Goal: Task Accomplishment & Management: Use online tool/utility

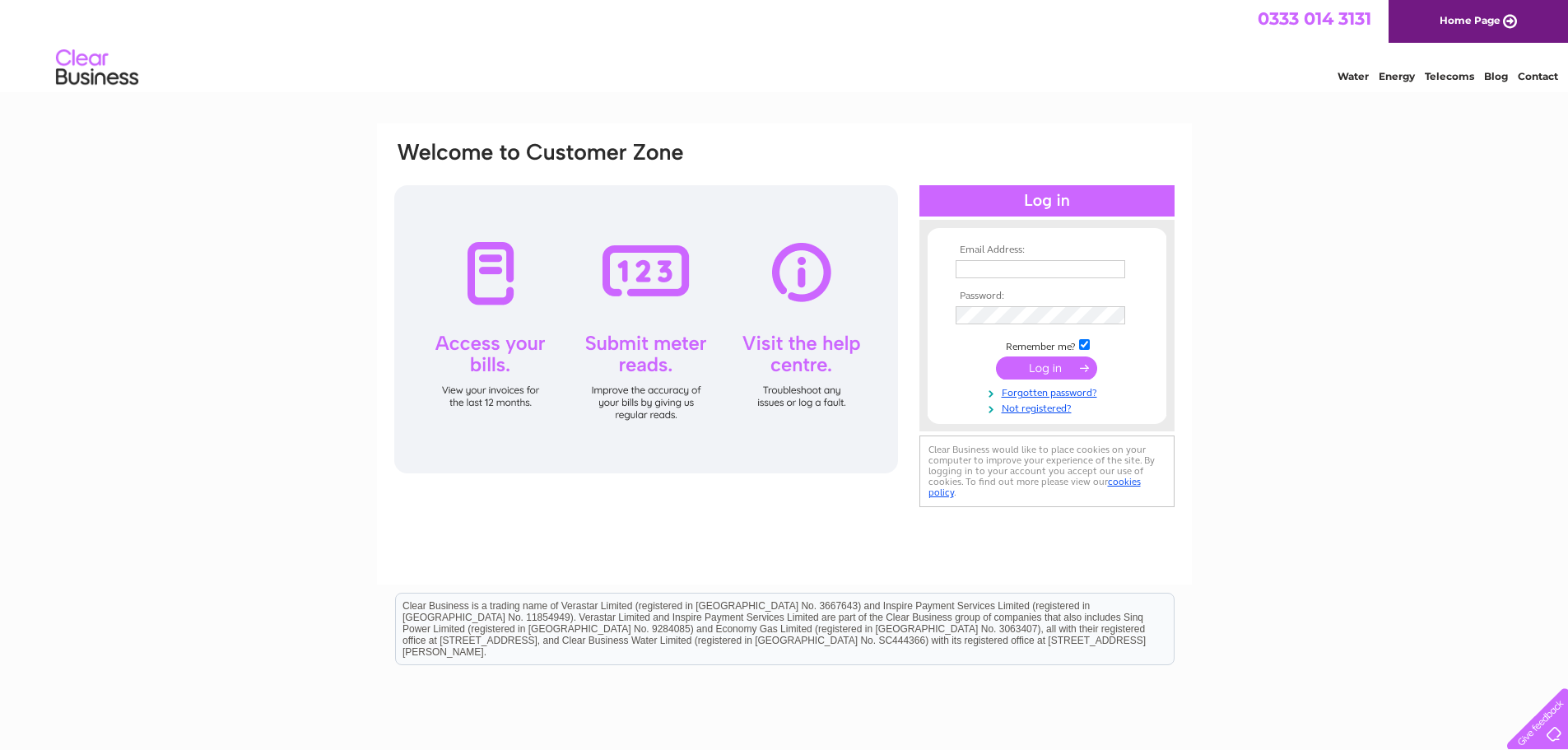
type input "kevin@littlethistle.co.uk"
click at [1030, 367] on input "submit" at bounding box center [1046, 368] width 101 height 23
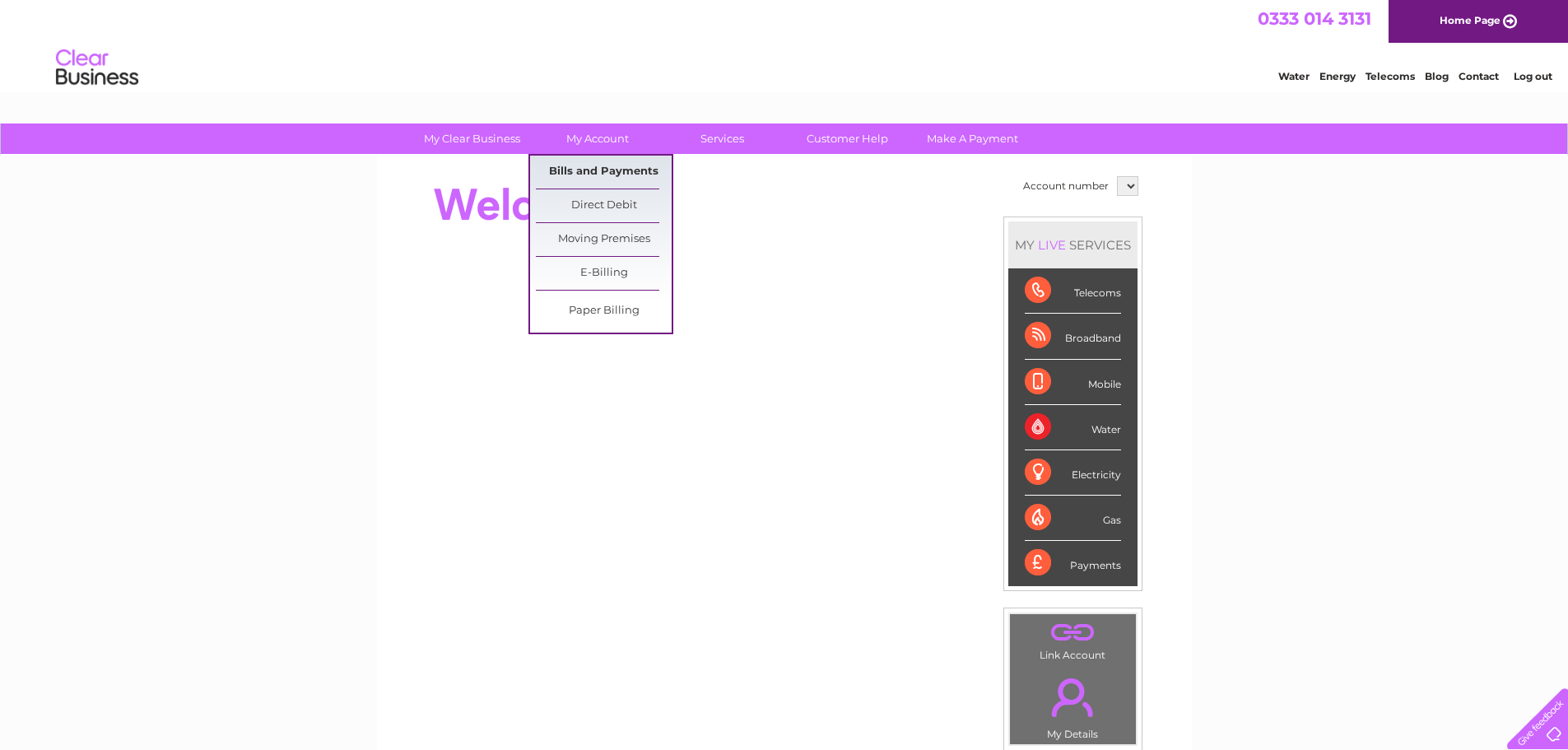
click at [587, 178] on link "Bills and Payments" at bounding box center [604, 172] width 136 height 33
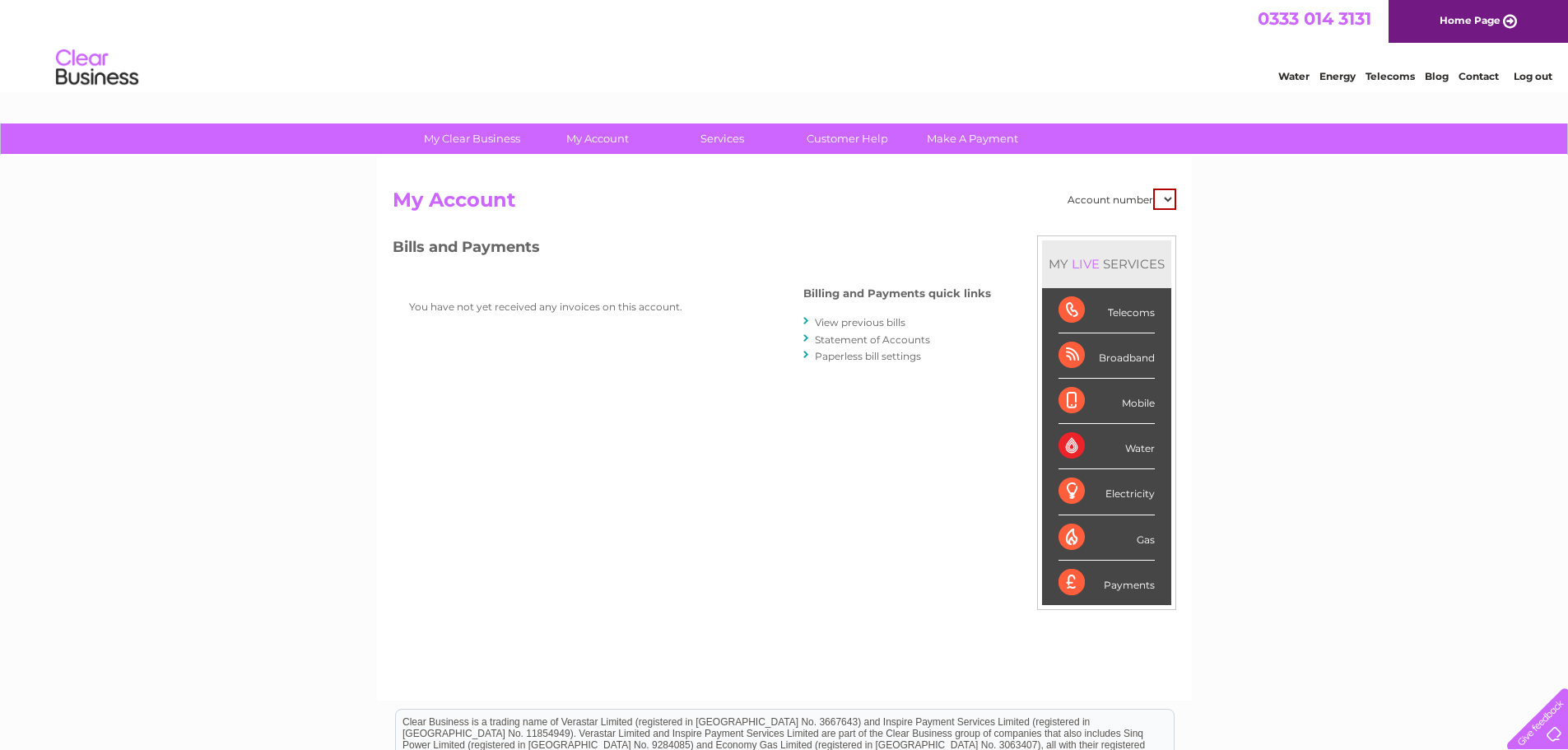
click at [882, 341] on link "Statement of Accounts" at bounding box center [873, 340] width 115 height 12
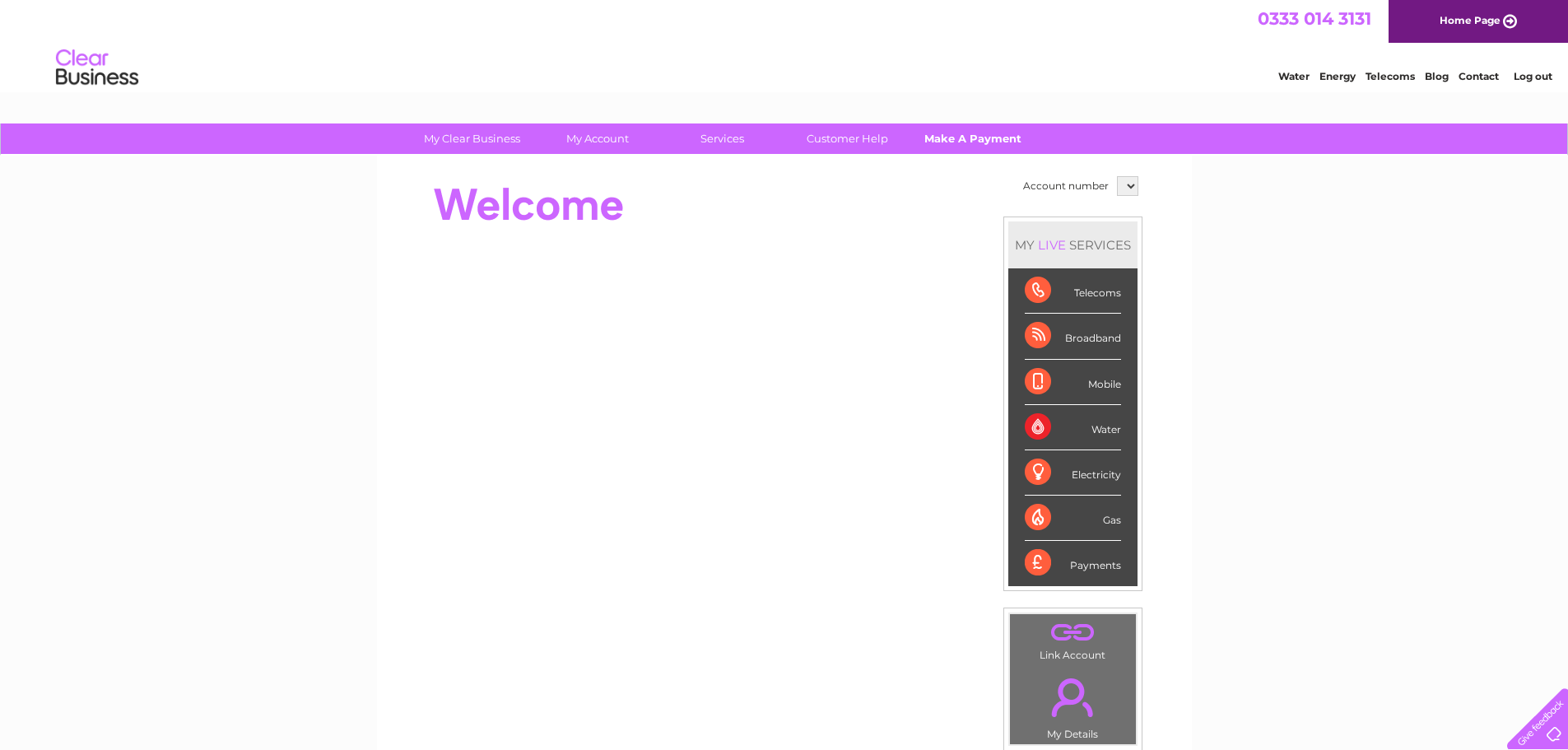
click at [950, 133] on link "Make A Payment" at bounding box center [973, 138] width 136 height 30
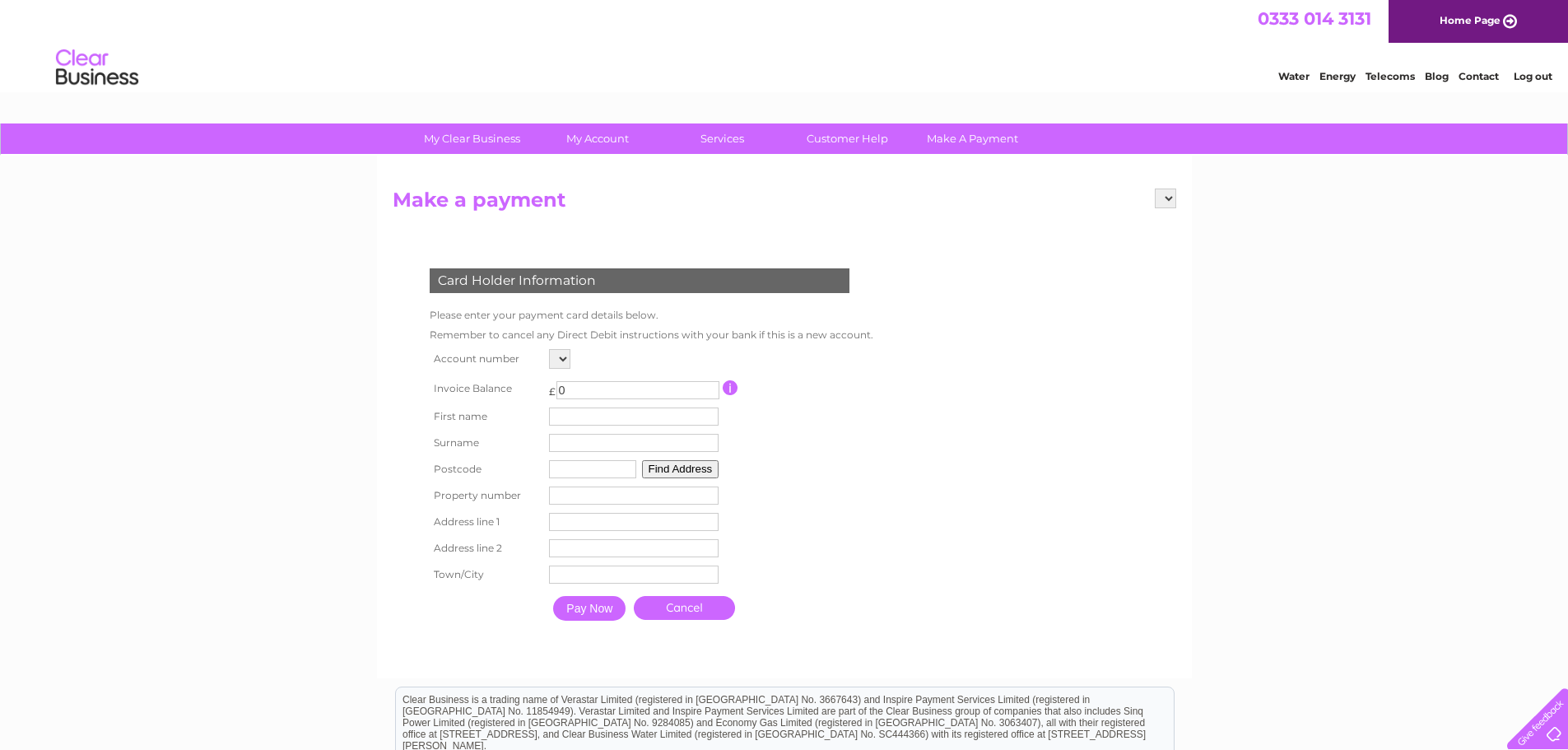
click at [558, 361] on select at bounding box center [559, 359] width 22 height 20
click at [561, 359] on select at bounding box center [559, 359] width 22 height 20
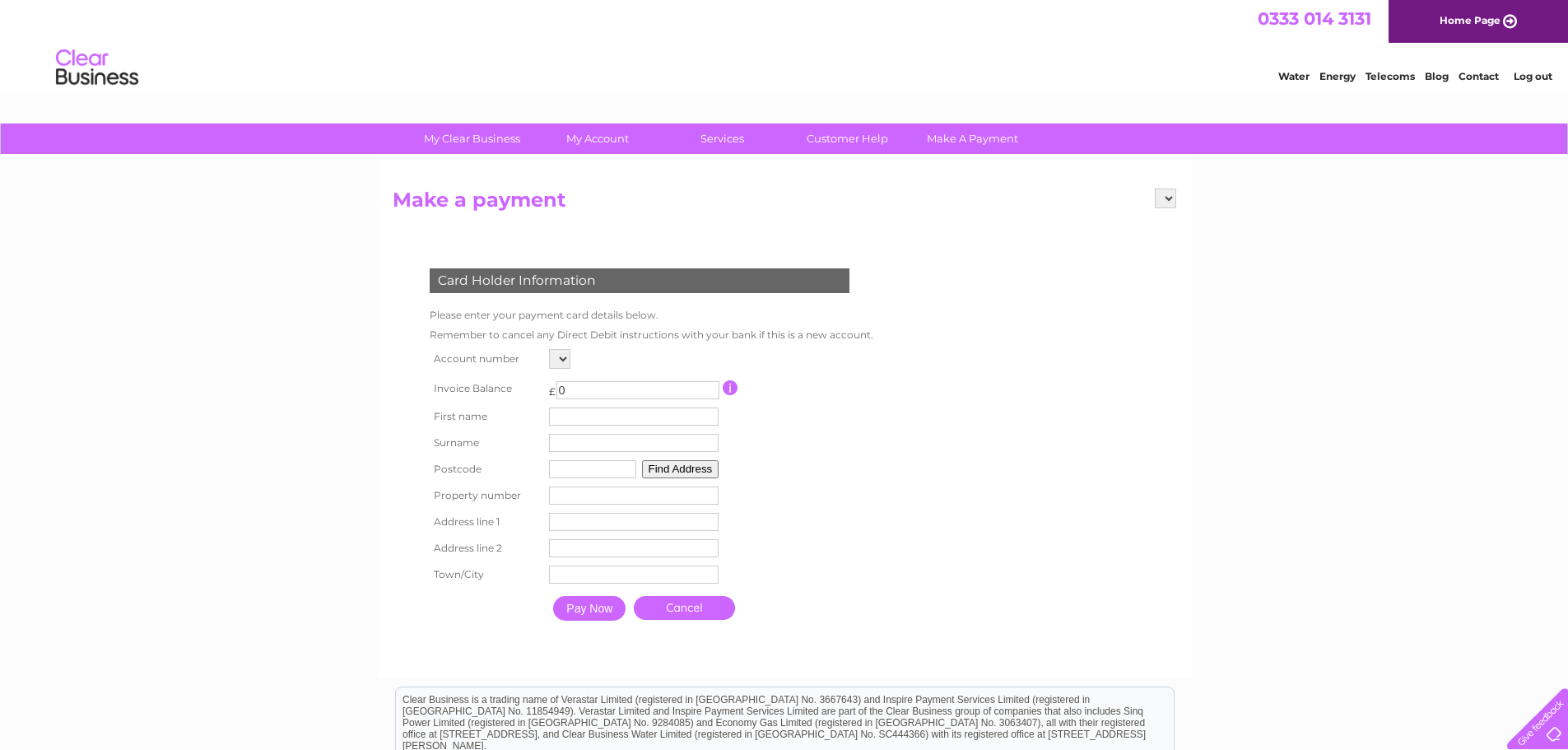
click at [561, 359] on select at bounding box center [559, 359] width 22 height 20
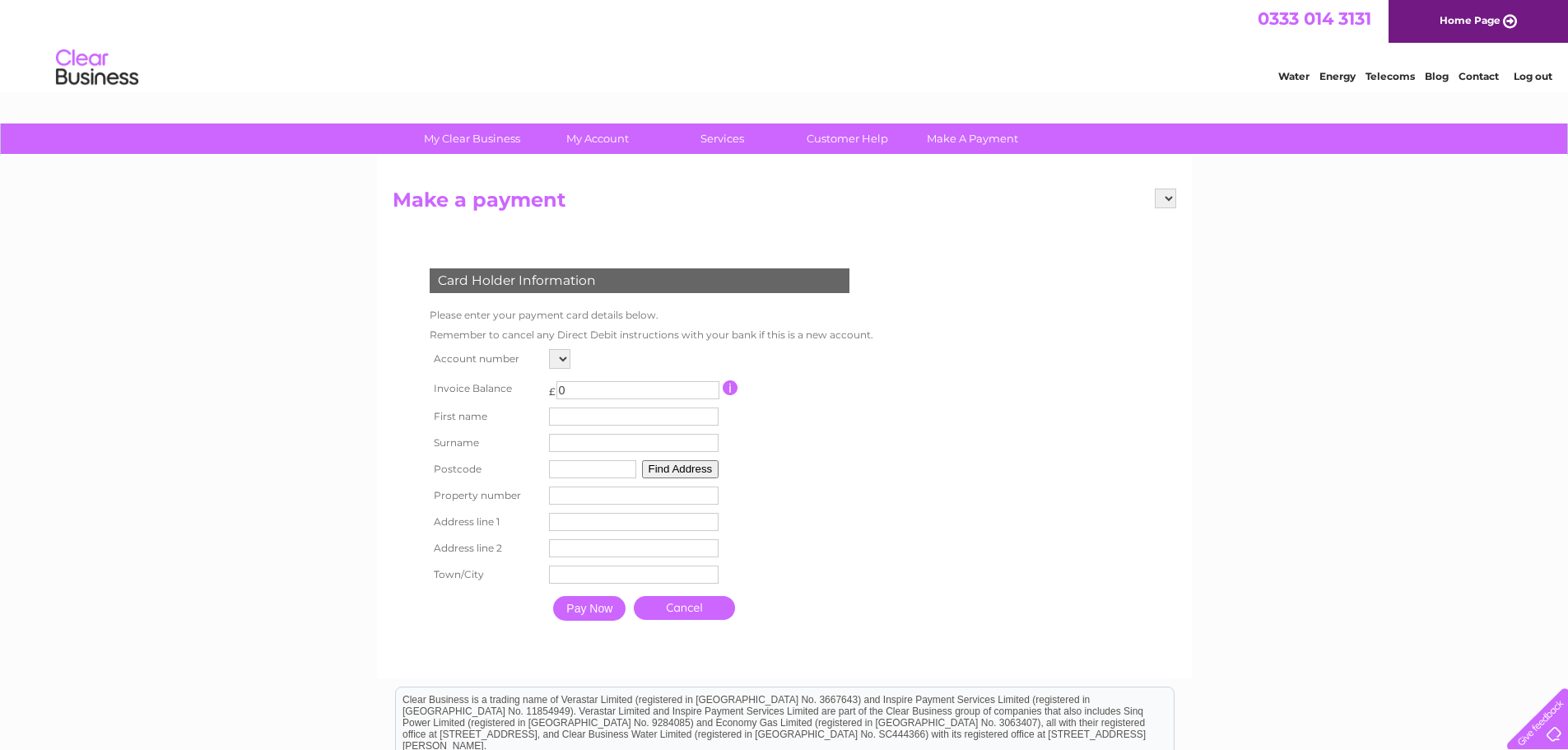
click at [561, 359] on select at bounding box center [559, 359] width 22 height 20
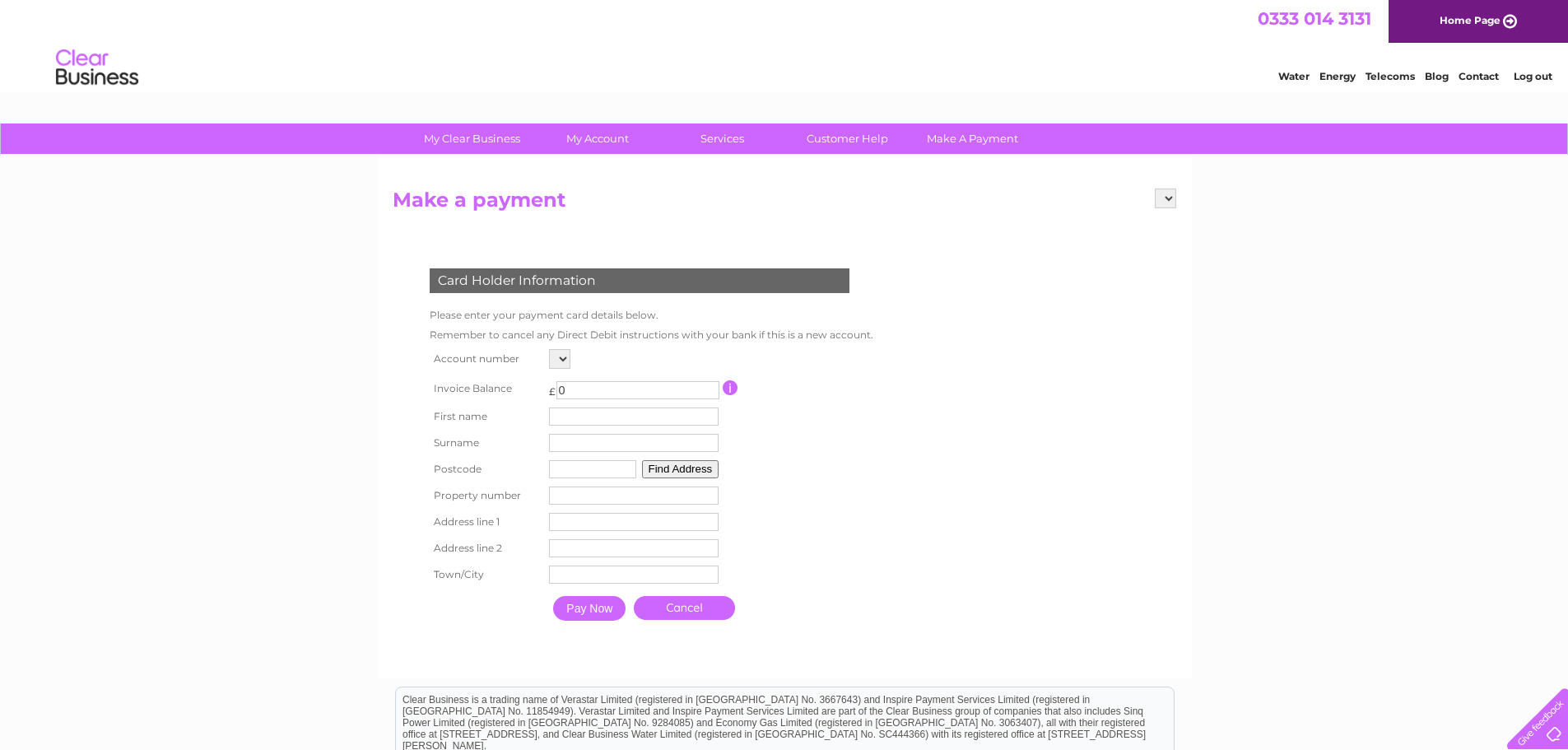
click at [561, 359] on select at bounding box center [559, 359] width 22 height 20
click at [318, 480] on div "My Clear Business Login Details My Details My Preferences Link Account My Accou…" at bounding box center [784, 541] width 1568 height 837
click at [854, 138] on link "Customer Help" at bounding box center [848, 138] width 136 height 30
